Goal: Task Accomplishment & Management: Use online tool/utility

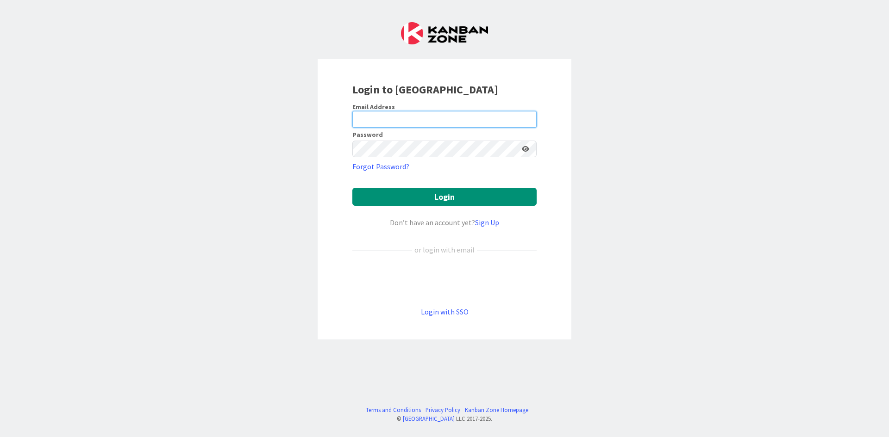
click at [432, 126] on input "email" at bounding box center [444, 119] width 184 height 17
type input "[EMAIL_ADDRESS][DOMAIN_NAME]"
click at [352, 188] on button "Login" at bounding box center [444, 197] width 184 height 18
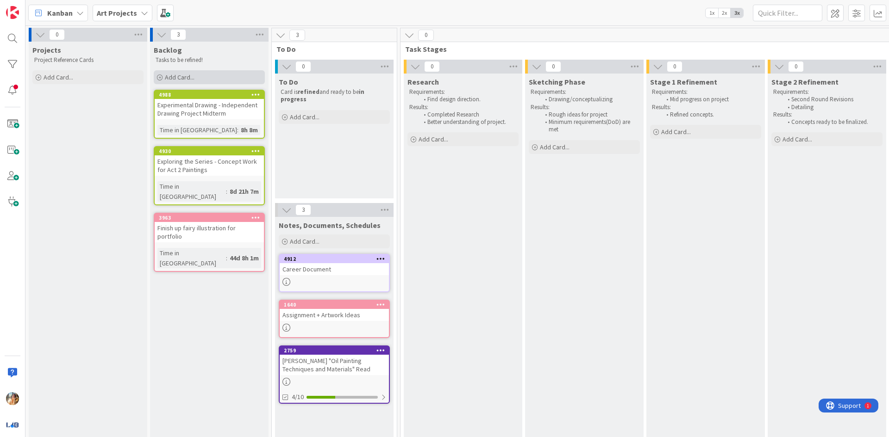
click at [227, 74] on div "Add Card..." at bounding box center [209, 77] width 111 height 14
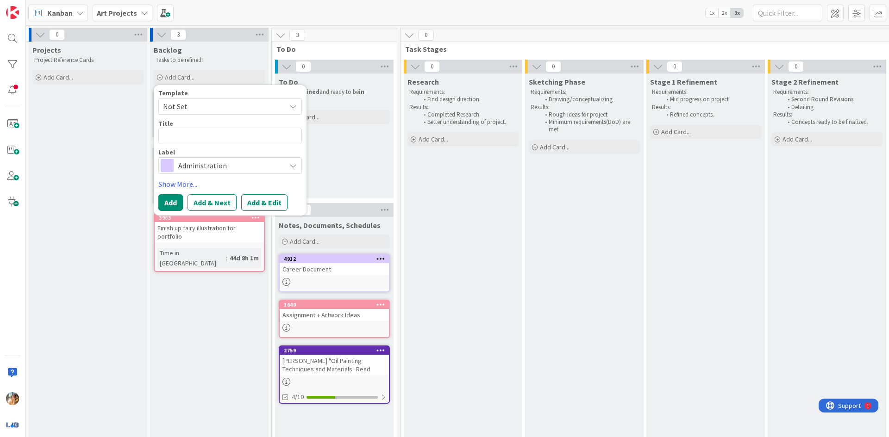
click at [232, 171] on span "Administration" at bounding box center [229, 165] width 103 height 13
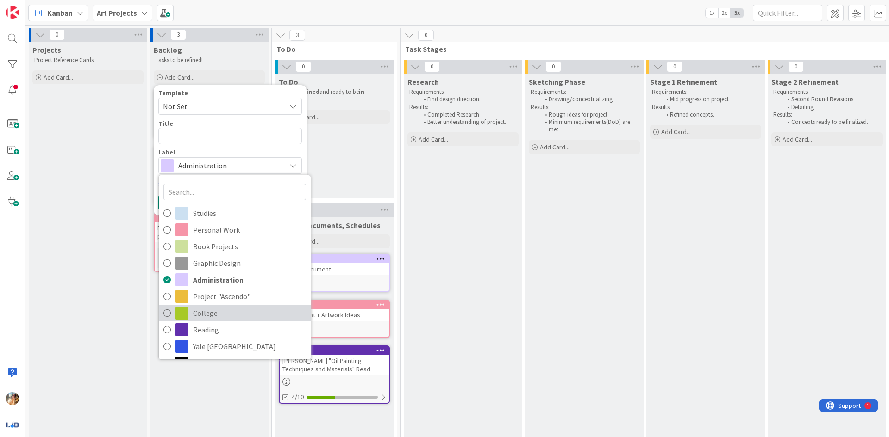
click at [215, 310] on span "College" at bounding box center [249, 313] width 113 height 14
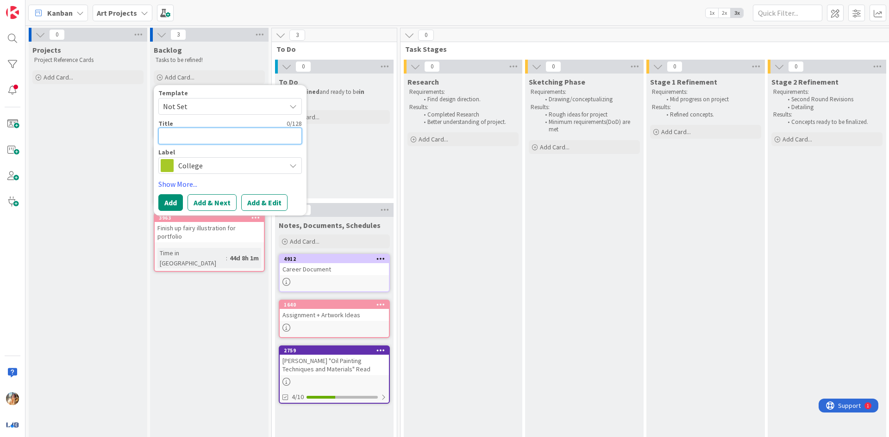
click at [251, 137] on textarea at bounding box center [229, 136] width 143 height 17
type textarea "x"
type textarea "1"
type textarea "x"
type textarea "10"
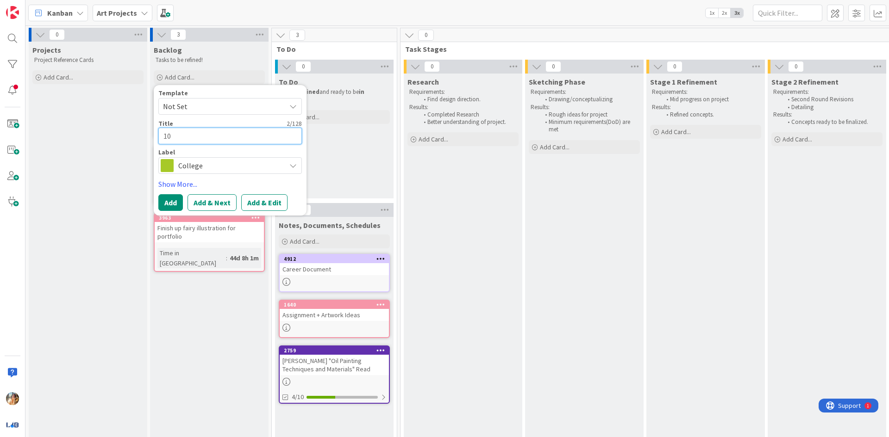
type textarea "x"
type textarea "10"
type textarea "x"
type textarea "10 D"
type textarea "x"
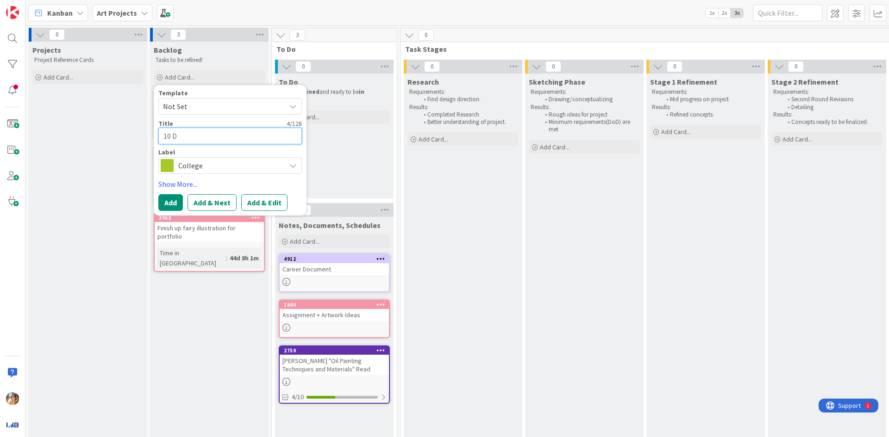
type textarea "10 Di"
type textarea "x"
type textarea "10 Dig"
type textarea "x"
type textarea "10 Digi"
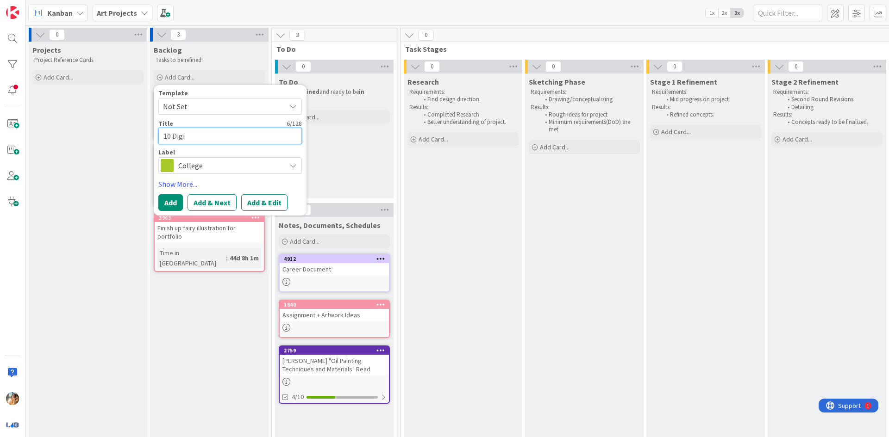
type textarea "x"
type textarea "10 Digit"
type textarea "x"
type textarea "10 Digita"
type textarea "x"
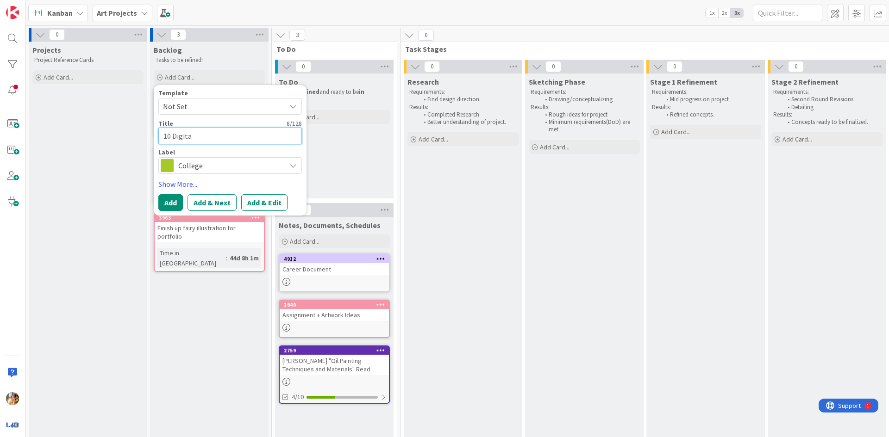
type textarea "10 Digital"
type textarea "x"
type textarea "10 Digital"
type textarea "x"
type textarea "10 Digital D"
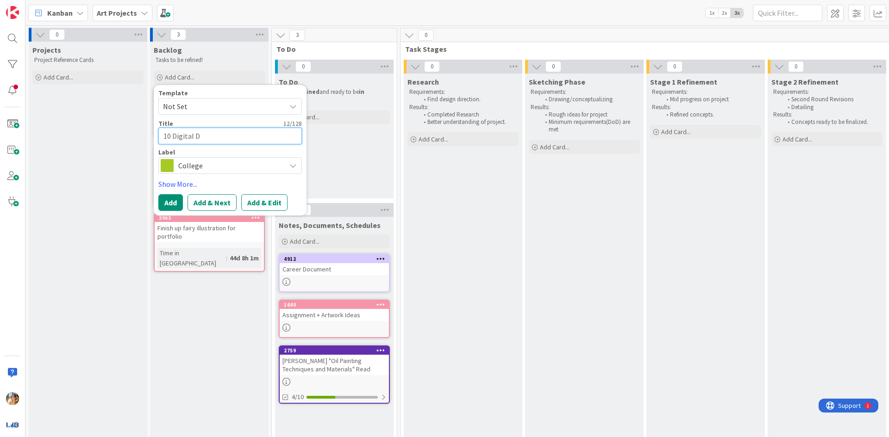
type textarea "x"
type textarea "10 Digital Di"
type textarea "x"
type textarea "10 Digital Dis"
type textarea "x"
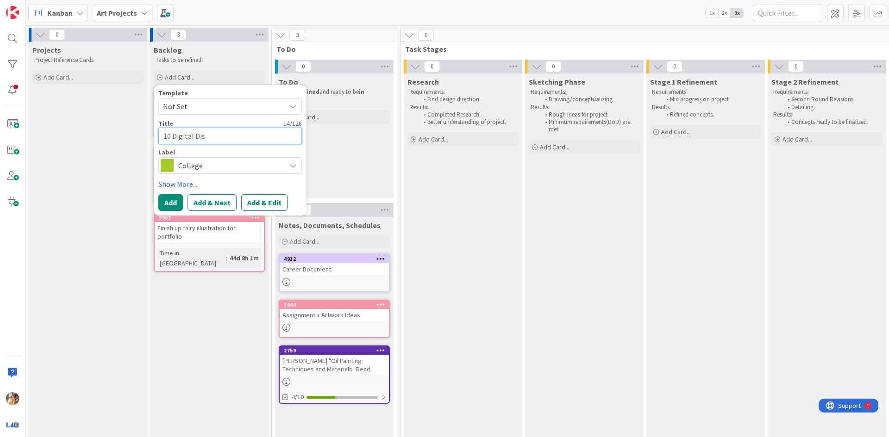
type textarea "10 Digital Dist"
type textarea "x"
type textarea "10 Digital Distor"
type textarea "x"
type textarea "10 Digital Distort"
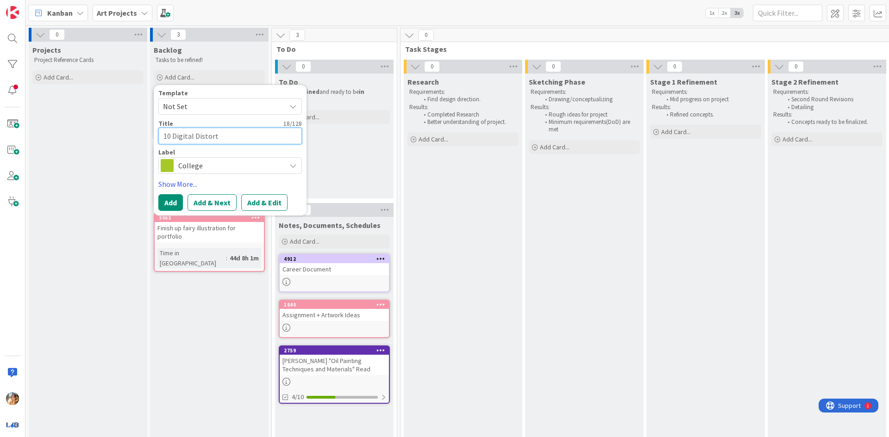
type textarea "x"
type textarea "10 Digital Distorti"
type textarea "x"
type textarea "10 Digital Distortio"
type textarea "x"
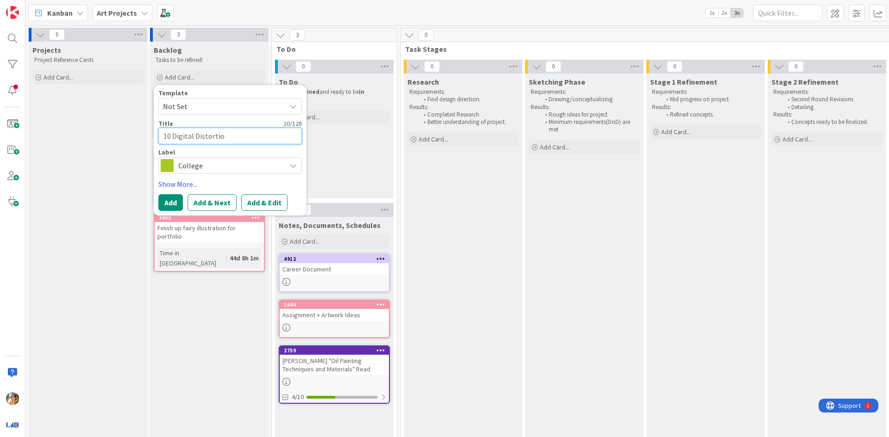
type textarea "10 Digital Distortion"
type textarea "x"
type textarea "10 Digital Distortions"
click at [162, 139] on textarea "10 Digital Distortions" at bounding box center [229, 136] width 143 height 17
drag, startPoint x: 249, startPoint y: 139, endPoint x: 173, endPoint y: 142, distance: 75.9
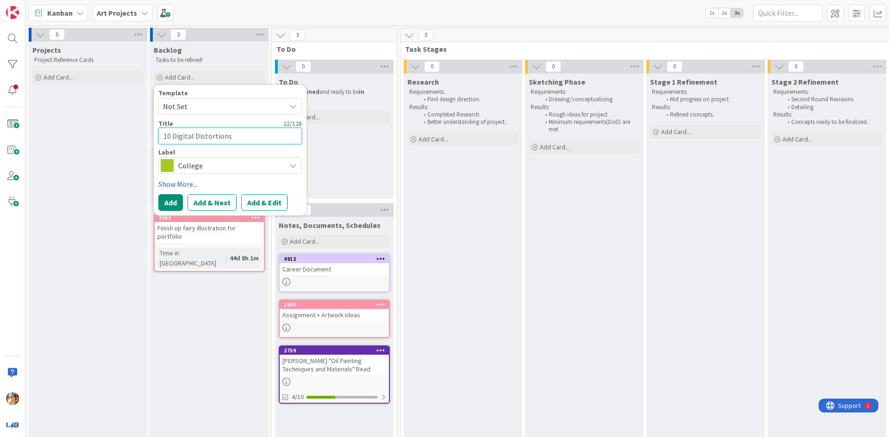
click at [173, 142] on textarea "10 Digital Distortions" at bounding box center [229, 136] width 143 height 17
type textarea "x"
type textarea "10 ""
type textarea "x"
type textarea "10 "N"
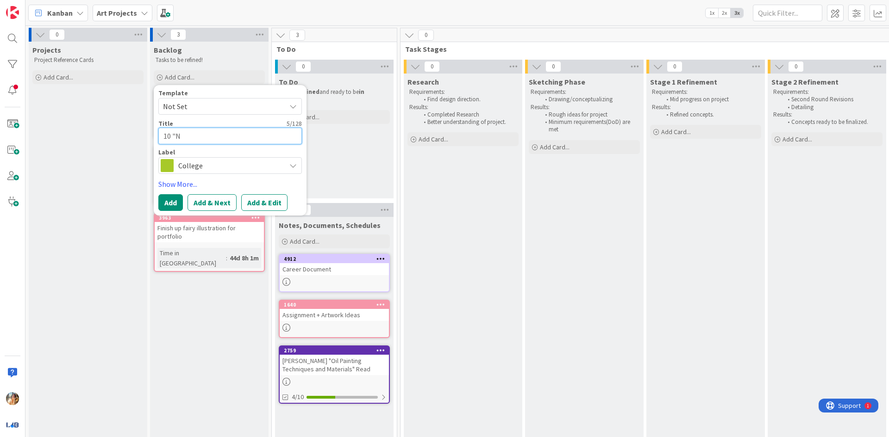
type textarea "x"
type textarea "10 "No"
type textarea "x"
type textarea "10 "Non"
type textarea "x"
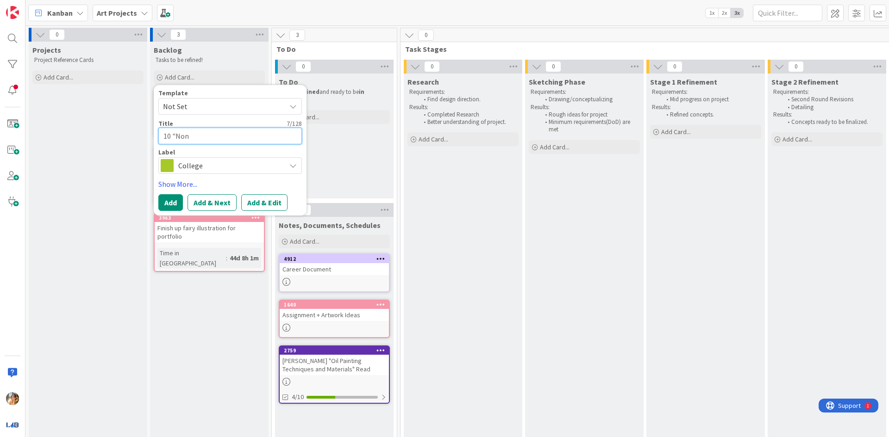
type textarea "10 "Non-"
type textarea "x"
type textarea "10 "Non-P"
type textarea "x"
type textarea "10 "Non-Pi"
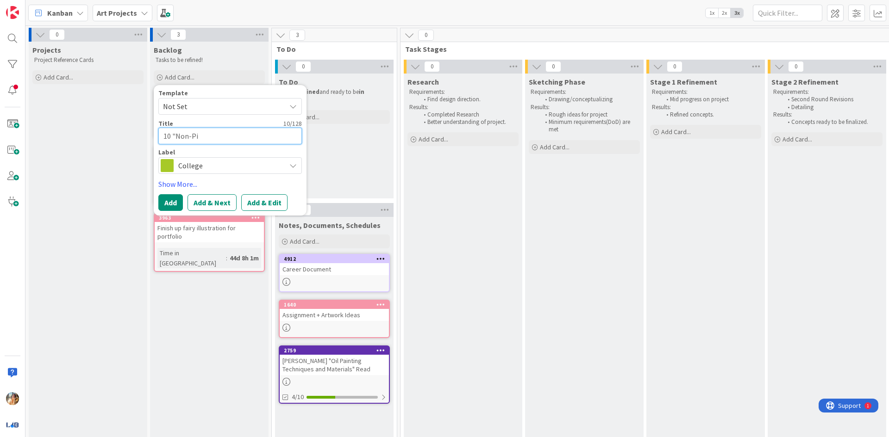
type textarea "x"
type textarea "10 "Non-P"
type textarea "x"
type textarea "10 "Non-Pa"
type textarea "x"
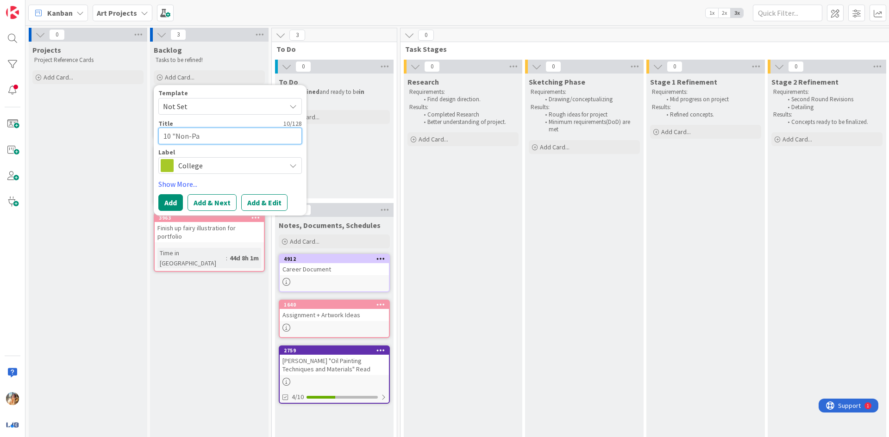
type textarea "10 "Non-Pai"
type textarea "x"
type textarea "10 "Non-Pain"
type textarea "x"
type textarea "10 "Non-Paint"
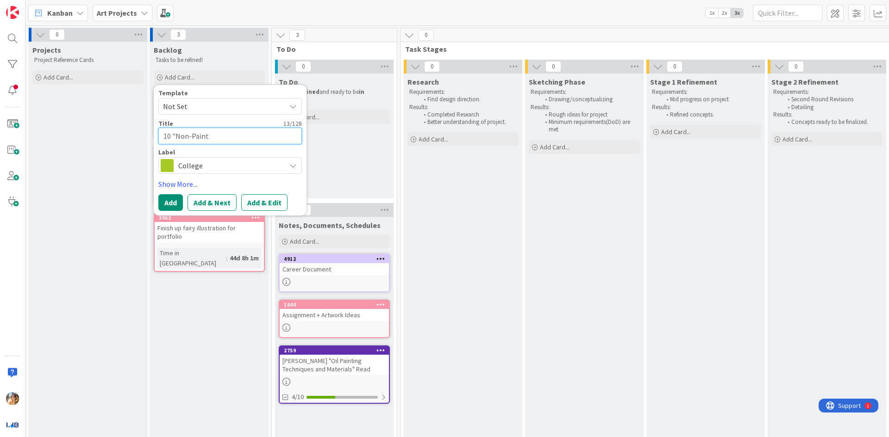
type textarea "x"
type textarea "10 "Non-Painti"
type textarea "x"
type textarea "10 "Non-Paintin"
type textarea "x"
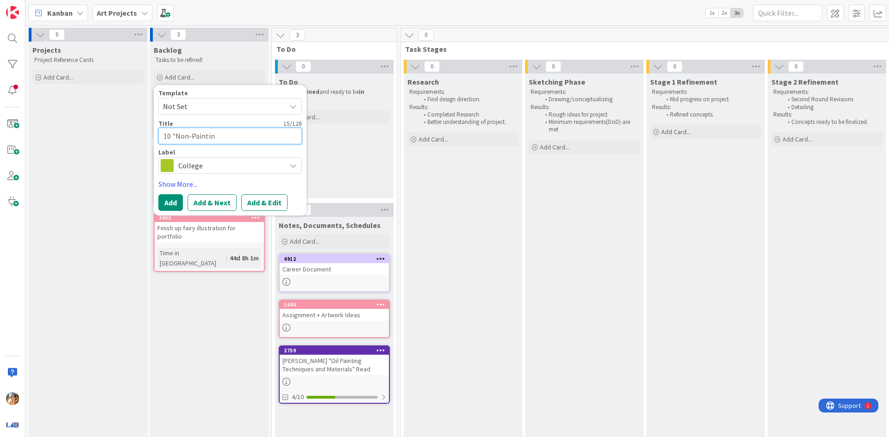
type textarea "10 "Non-Painting"
type textarea "x"
type textarea "10 "Non-Paintings"
type textarea "x"
type textarea "10 "Non-Paintings""
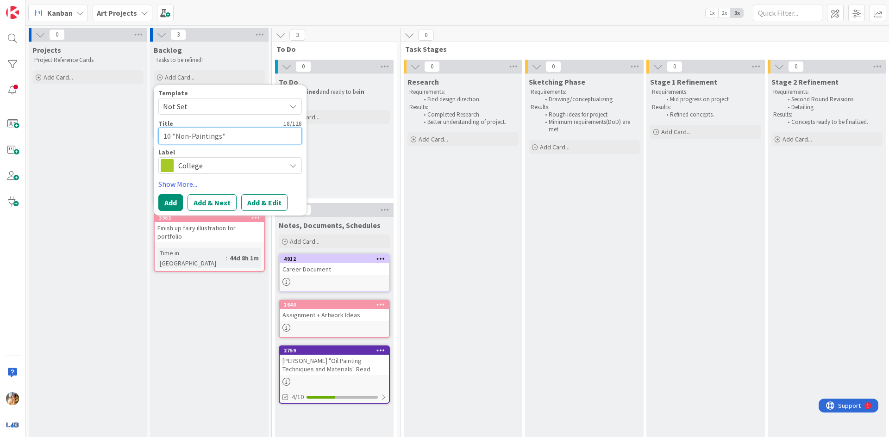
click at [164, 142] on textarea "10 "Non-Paintings"" at bounding box center [229, 136] width 143 height 17
type textarea "x"
type textarea "E10 "Non-Paintings""
type textarea "x"
type textarea "Ex10 "Non-Paintings""
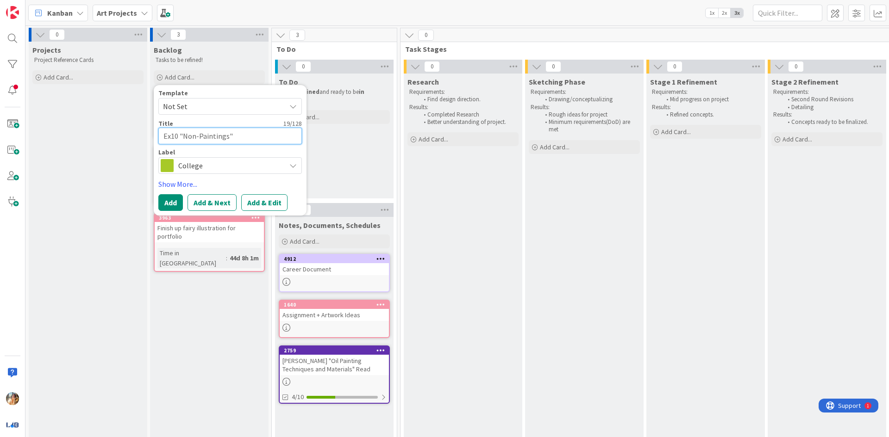
type textarea "x"
type textarea "Exp10 "Non-Paintings""
type textarea "x"
type textarea "Expl10 "Non-Paintings""
type textarea "x"
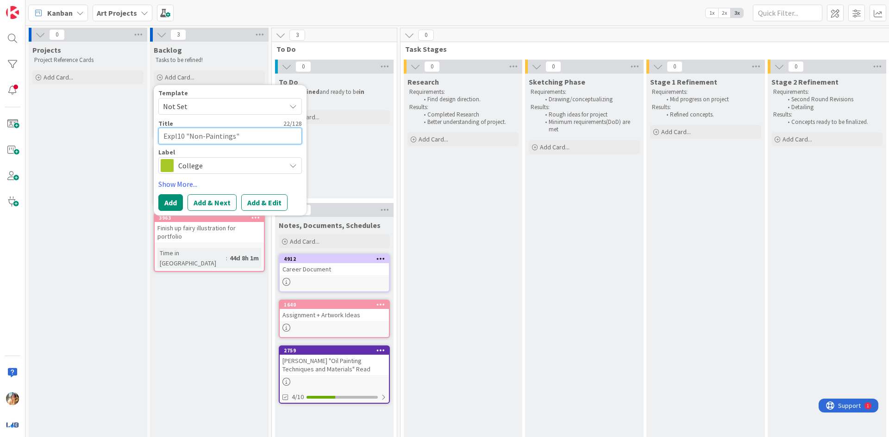
type textarea "Explo10 "Non-Paintings""
type textarea "x"
type textarea "Explor10 "Non-Paintings""
type textarea "x"
type textarea "Explori10 "Non-Paintings""
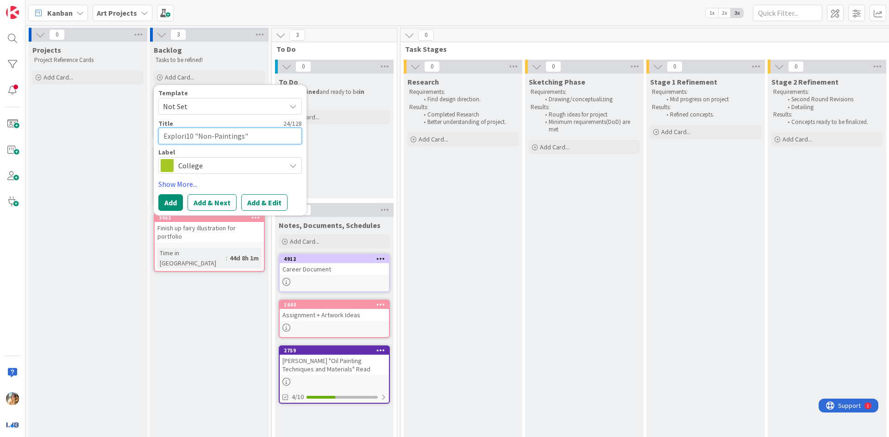
type textarea "x"
type textarea "Explorin10 "Non-Paintings""
type textarea "x"
type textarea "Exploring10 "Non-Paintings""
type textarea "x"
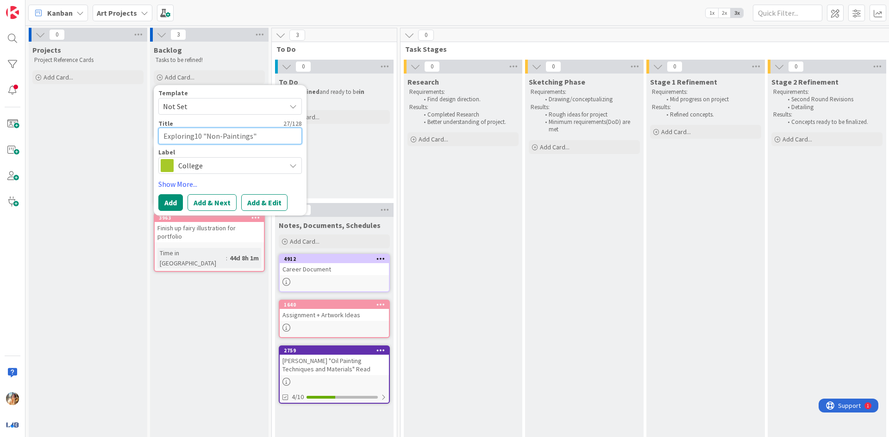
type textarea "Exploring 10 "Non-Paintings""
type textarea "x"
type textarea "Exploring t10 "Non-Paintings""
type textarea "x"
type textarea "Exploring th10 "Non-Paintings""
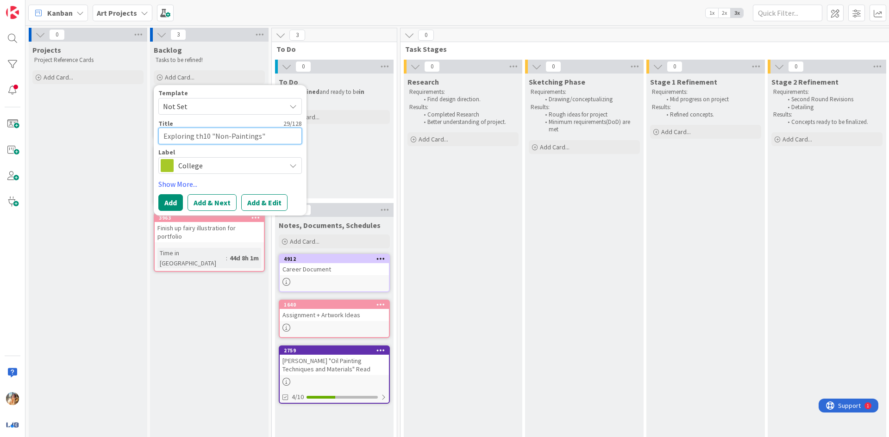
type textarea "x"
type textarea "Exploring the10 "Non-Paintings""
type textarea "x"
type textarea "Exploring the 10 "Non-Paintings""
type textarea "x"
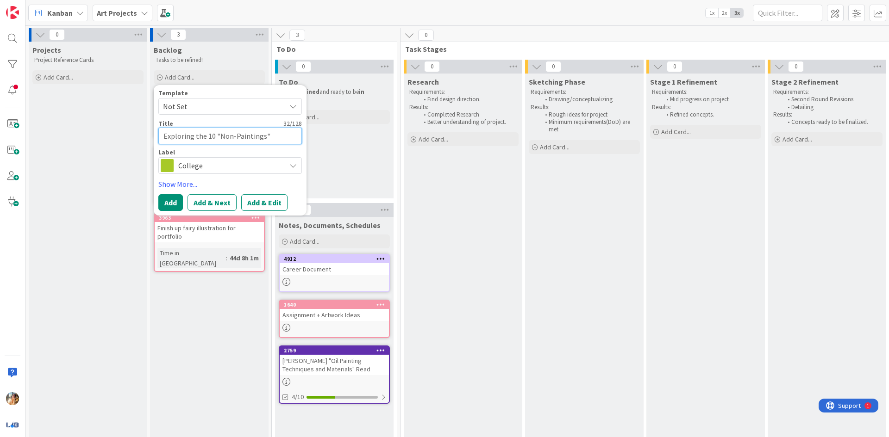
type textarea "Exploring the S10 "Non-Paintings""
type textarea "x"
type textarea "Exploring the Se10 "Non-Paintings""
type textarea "x"
type textarea "Exploring the Ser10 "Non-Paintings""
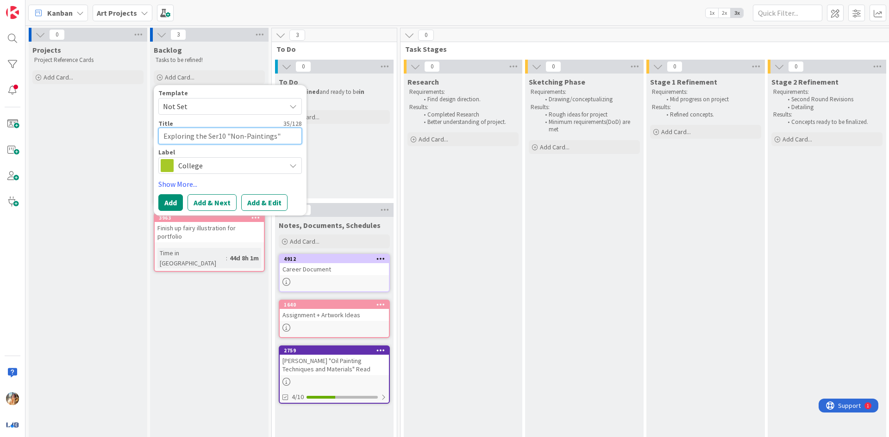
type textarea "x"
type textarea "Exploring the Seri10 "Non-Paintings""
type textarea "x"
type textarea "Exploring the Serie10 "Non-Paintings""
type textarea "x"
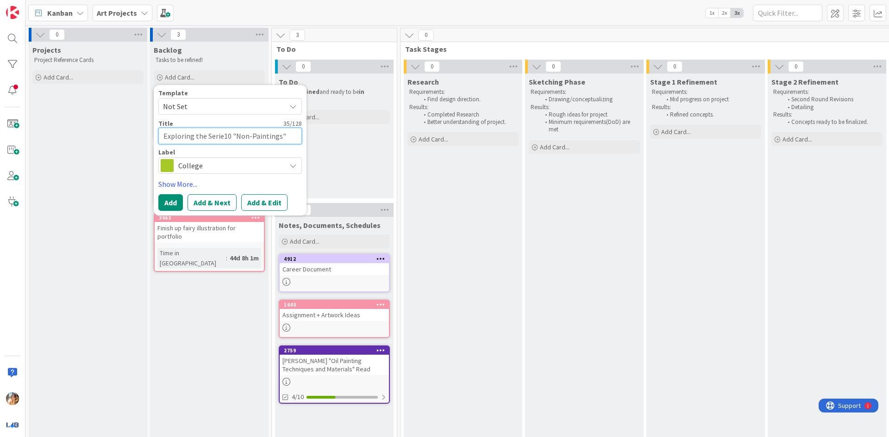
type textarea "Exploring the Series10 "Non-Paintings""
type textarea "x"
type textarea "Exploring the Series 10 "Non-Paintings""
type textarea "x"
type textarea "Exploring the Series -10 "Non-Paintings""
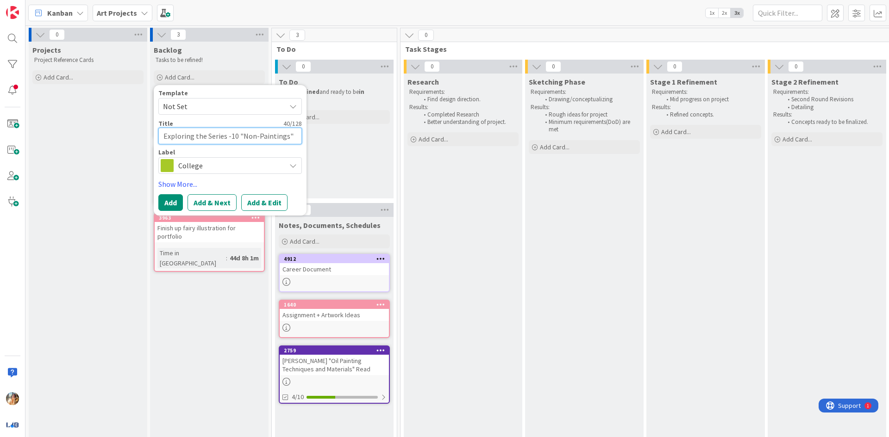
type textarea "x"
type textarea "Exploring the Series - 10 "Non-Paintings""
click at [179, 203] on button "Add" at bounding box center [170, 202] width 25 height 17
